Goal: Task Accomplishment & Management: Manage account settings

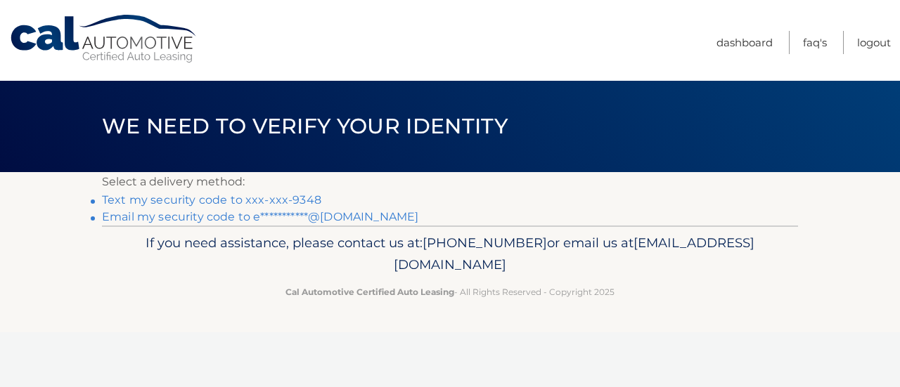
click at [231, 197] on link "Text my security code to xxx-xxx-9348" at bounding box center [211, 199] width 219 height 13
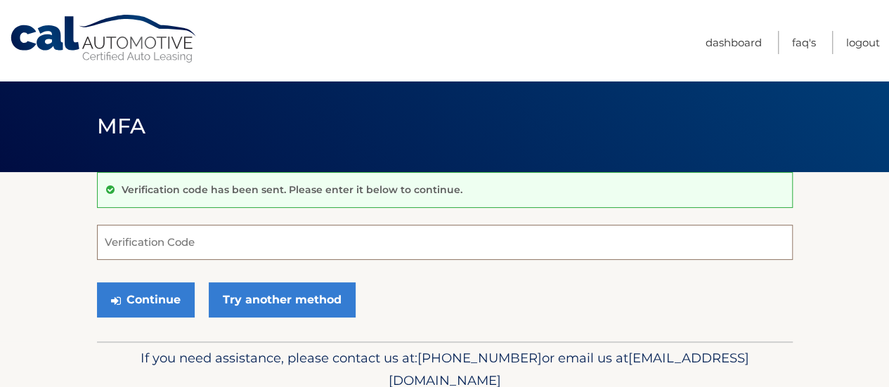
click at [190, 244] on input "Verification Code" at bounding box center [445, 242] width 696 height 35
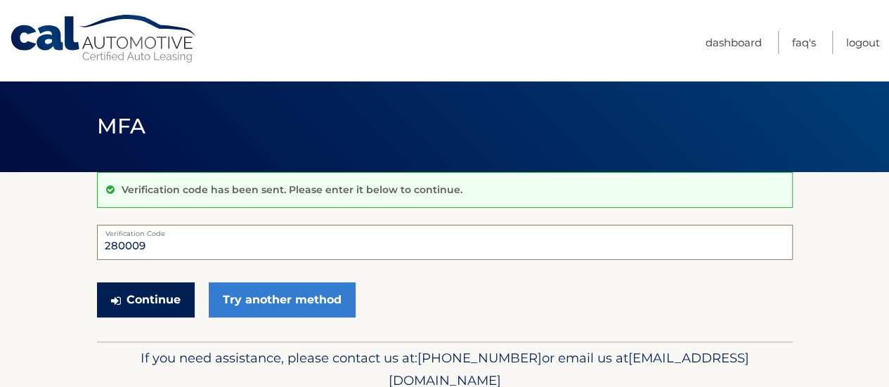
type input "280009"
click at [141, 300] on button "Continue" at bounding box center [146, 300] width 98 height 35
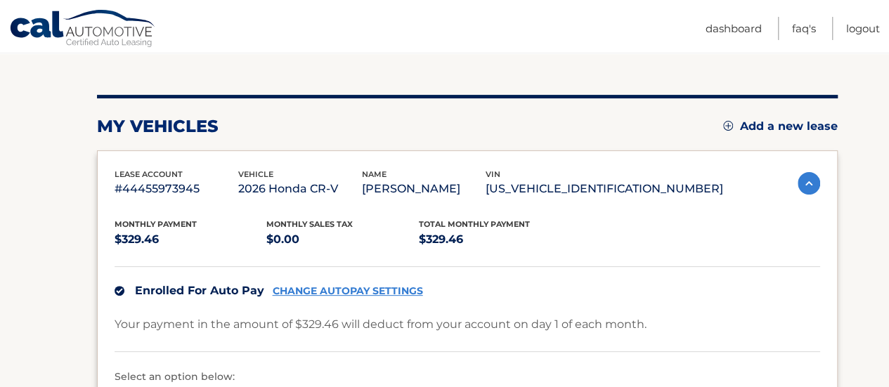
scroll to position [351, 0]
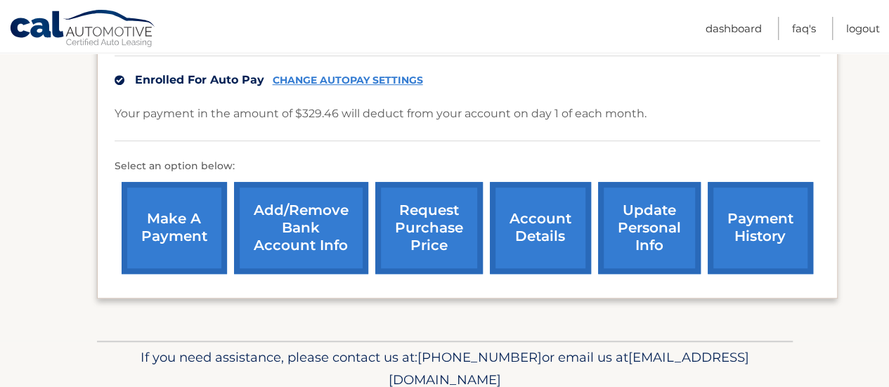
click at [749, 242] on link "payment history" at bounding box center [760, 228] width 105 height 92
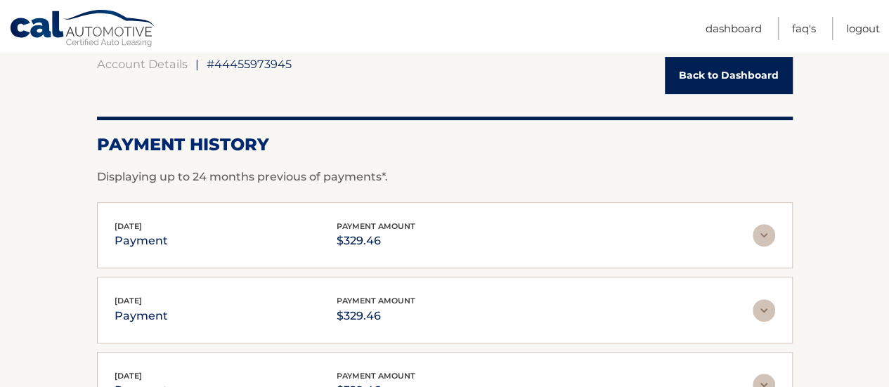
scroll to position [281, 0]
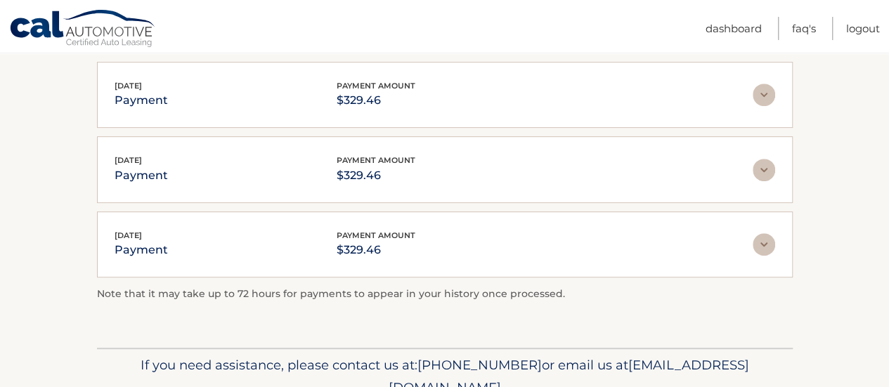
click at [766, 91] on img at bounding box center [764, 95] width 22 height 22
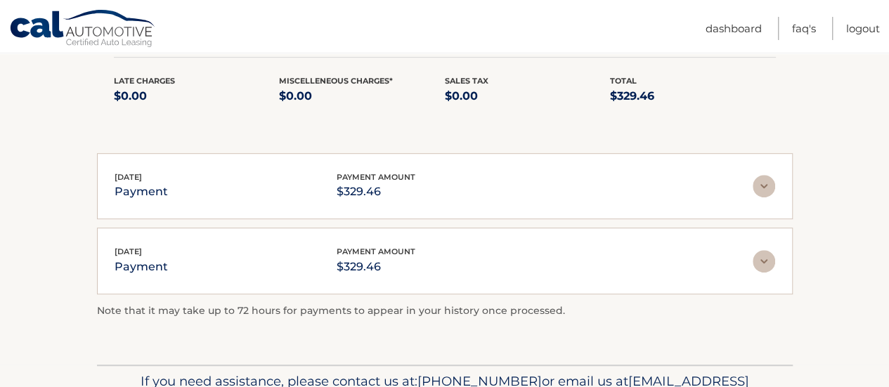
scroll to position [211, 0]
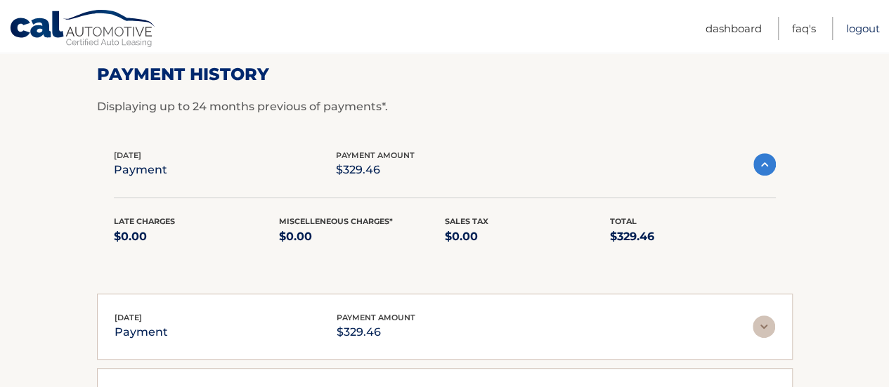
click at [860, 24] on link "Logout" at bounding box center [863, 28] width 34 height 23
